Goal: Check status: Check status

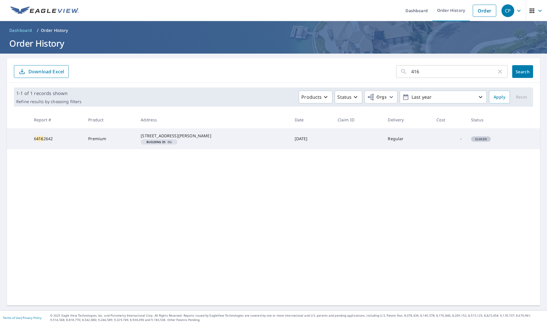
click at [437, 74] on input "416" at bounding box center [453, 72] width 85 height 16
type input "[STREET_ADDRESS]"
click at [526, 69] on span "Search" at bounding box center [523, 72] width 12 height 6
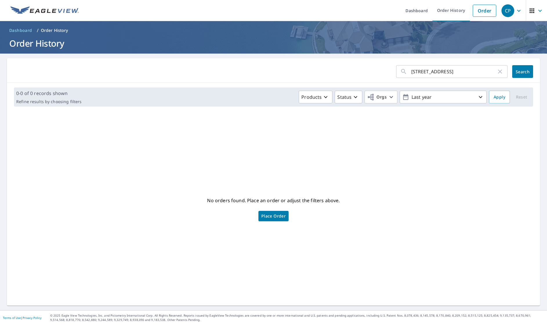
click at [431, 72] on input "[STREET_ADDRESS]" at bounding box center [453, 72] width 85 height 16
click at [442, 73] on input "[STREET_ADDRESS]" at bounding box center [453, 72] width 85 height 16
type input "[STREET_ADDRESS]"
click at [518, 75] on span "Search" at bounding box center [523, 72] width 12 height 6
click at [523, 76] on button "Search" at bounding box center [522, 71] width 21 height 13
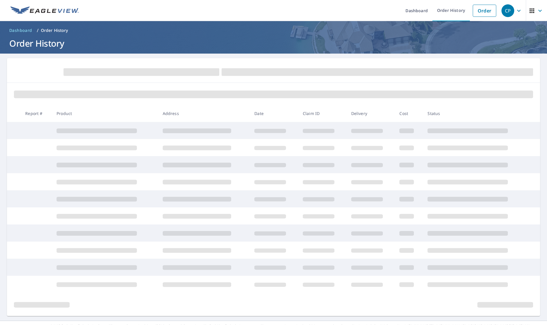
click at [523, 71] on span at bounding box center [377, 72] width 311 height 8
click at [523, 72] on span at bounding box center [377, 72] width 311 height 8
